Goal: Task Accomplishment & Management: Manage account settings

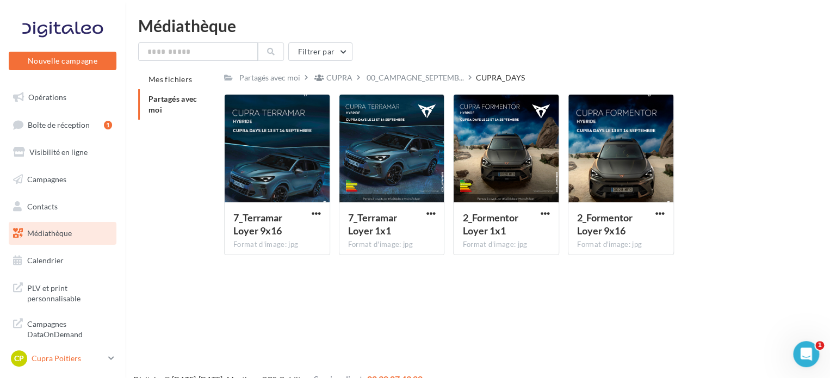
click at [81, 365] on div "CP Cupra Poitiers cupra_poitiers" at bounding box center [57, 358] width 93 height 16
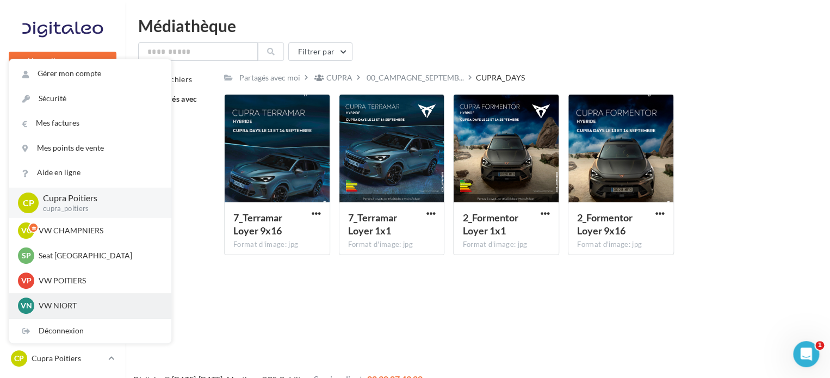
click at [113, 299] on div "VN VW NIORT vw-nio-cou" at bounding box center [90, 306] width 145 height 16
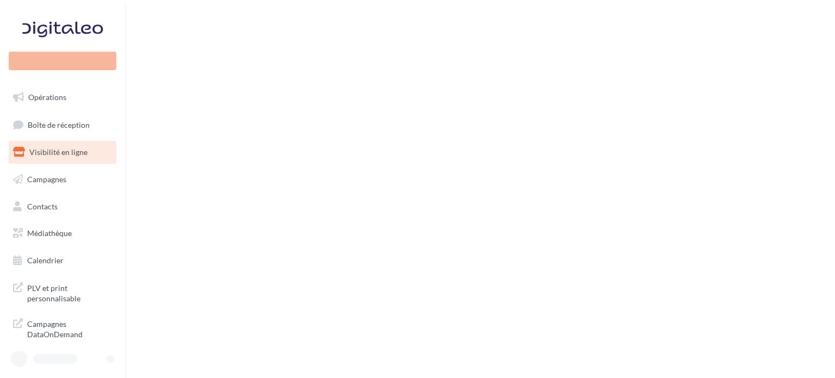
click at [106, 357] on div at bounding box center [59, 359] width 96 height 16
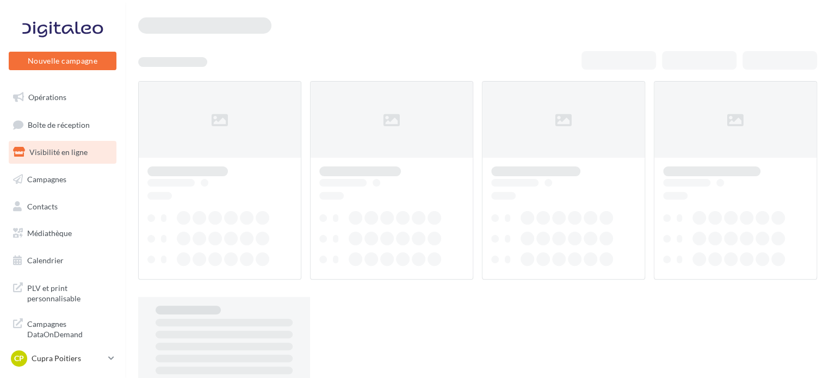
click at [109, 361] on icon at bounding box center [111, 358] width 6 height 9
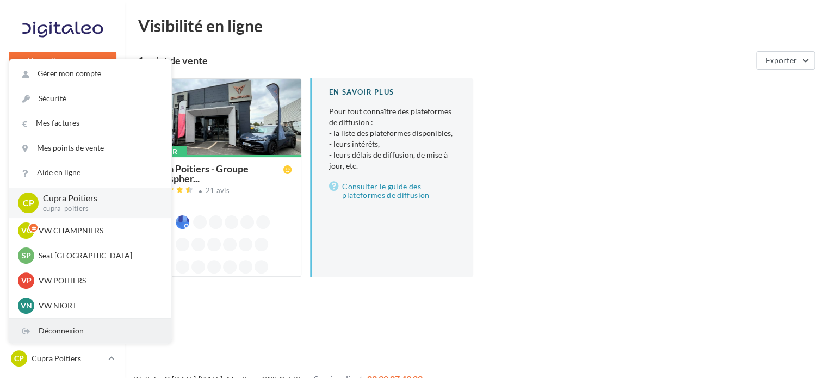
click at [114, 330] on div "Déconnexion" at bounding box center [90, 331] width 162 height 24
